Goal: Find specific page/section: Find specific page/section

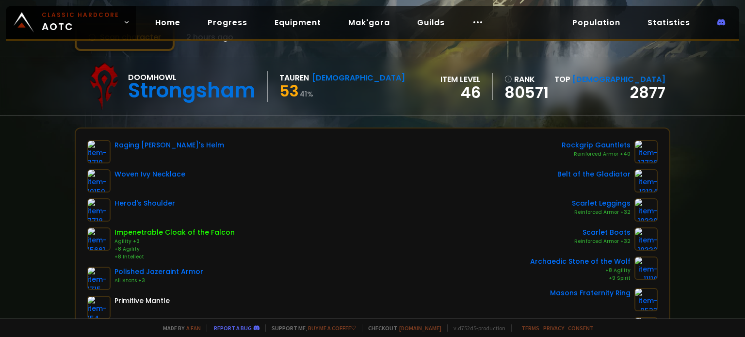
scroll to position [49, 0]
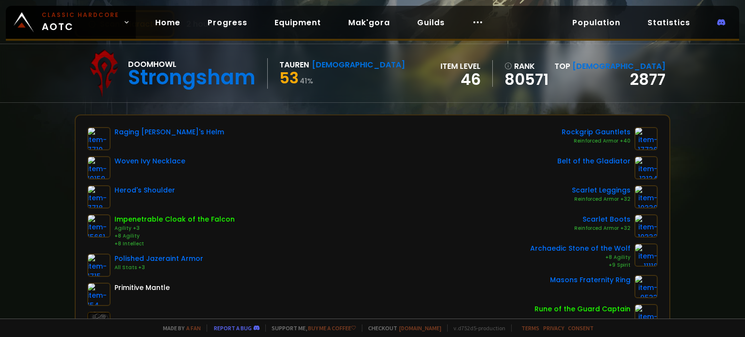
scroll to position [49, 0]
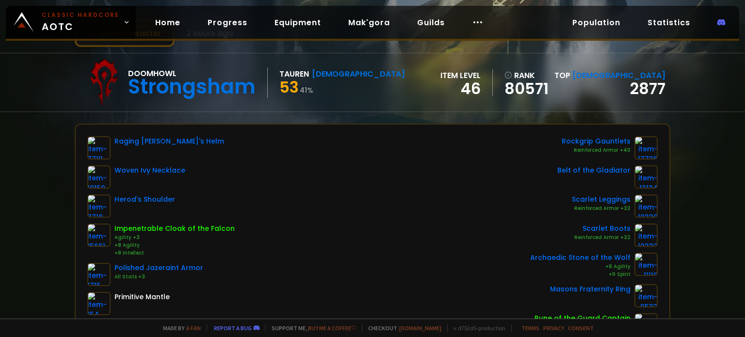
click at [37, 113] on div "Scan character 2 hours ago Doomhowl Strongsham Tauren Shaman 53 41 % item level…" at bounding box center [372, 159] width 745 height 319
click at [40, 157] on div "Scan character 2 hours ago Doomhowl Strongsham Tauren Shaman 53 41 % item level…" at bounding box center [372, 159] width 745 height 319
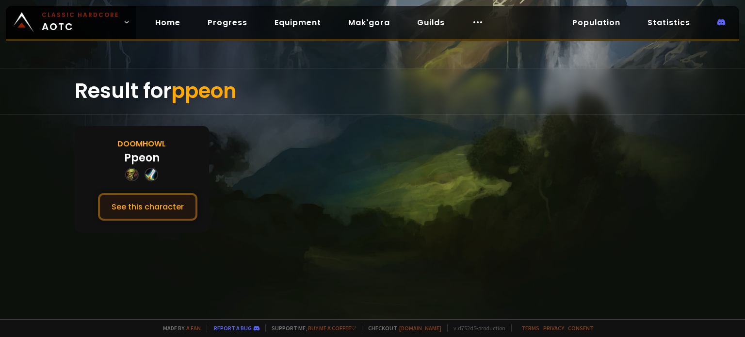
click at [177, 202] on button "See this character" at bounding box center [147, 207] width 99 height 28
